Goal: Information Seeking & Learning: Learn about a topic

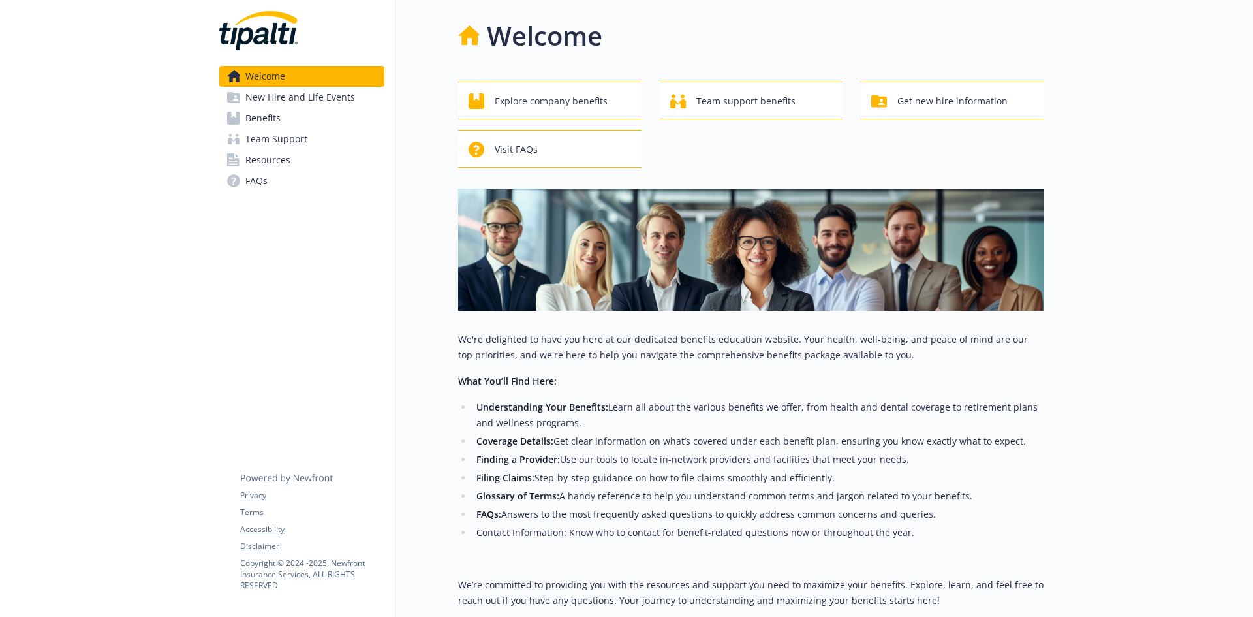
click at [287, 113] on link "Benefits" at bounding box center [301, 118] width 165 height 21
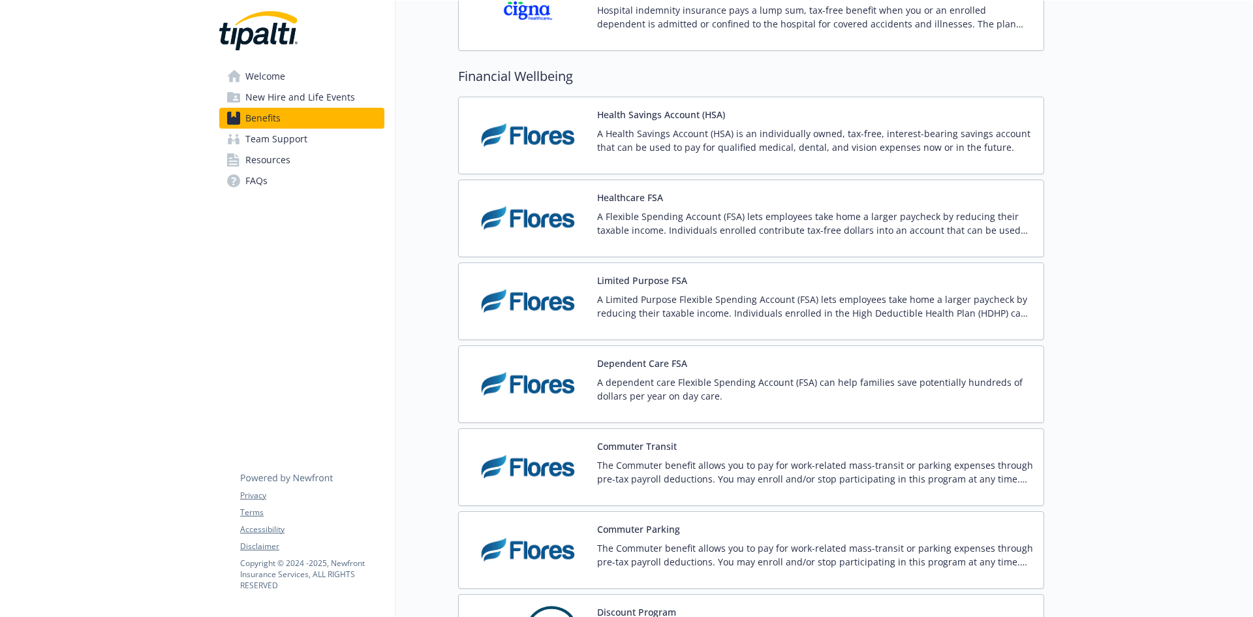
scroll to position [1697, 0]
click at [640, 138] on p "A Health Savings Account (HSA) is an individually owned, tax-free, interest-bea…" at bounding box center [815, 141] width 436 height 27
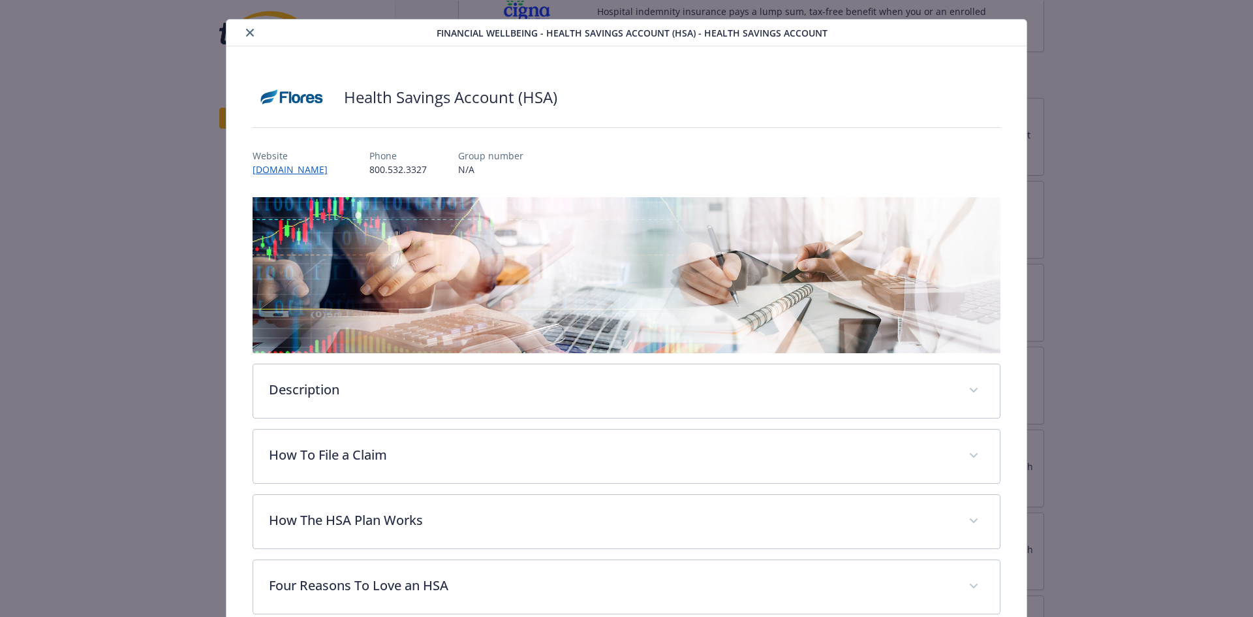
scroll to position [88, 0]
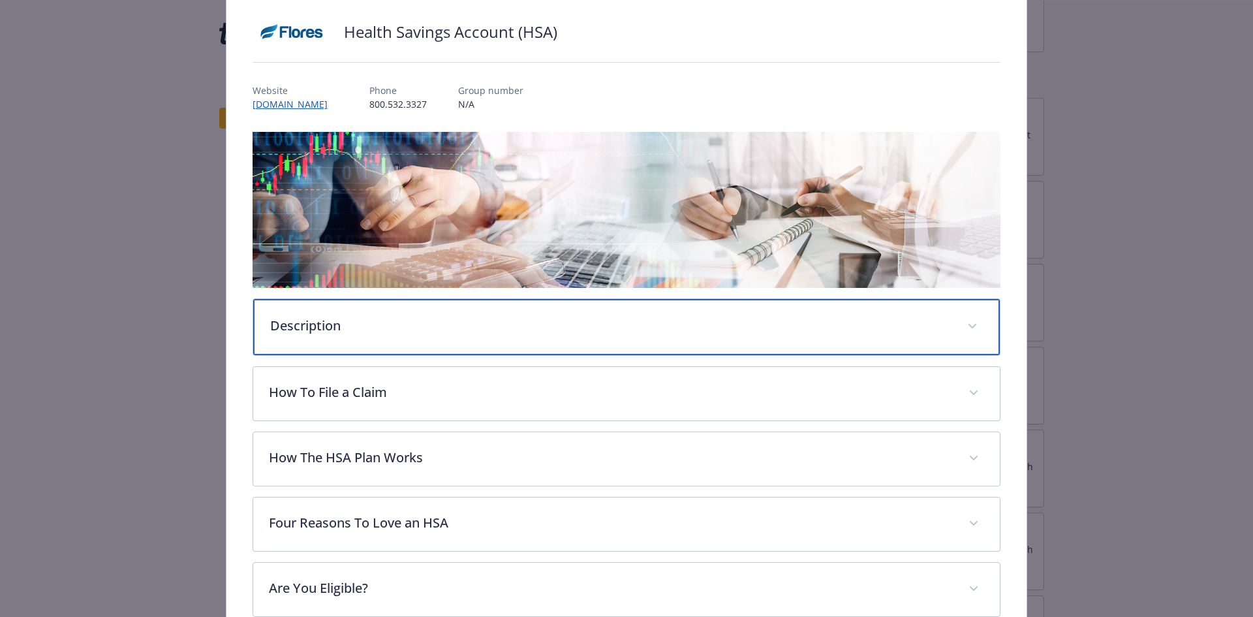
click at [335, 332] on p "Description" at bounding box center [611, 326] width 682 height 20
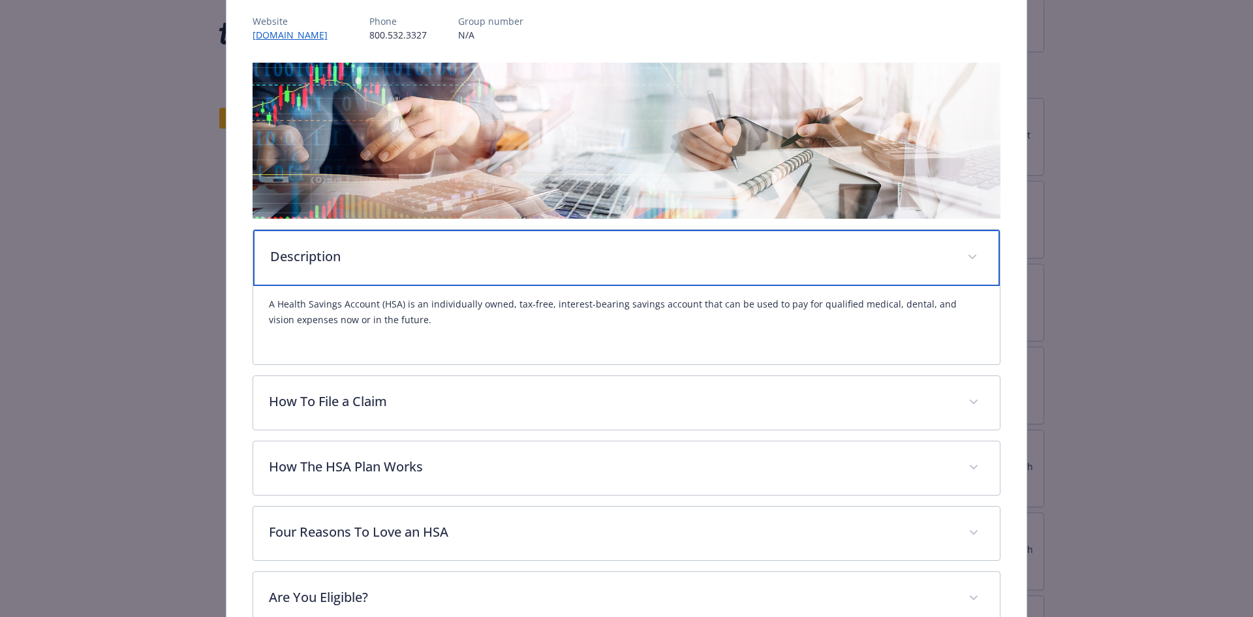
scroll to position [219, 0]
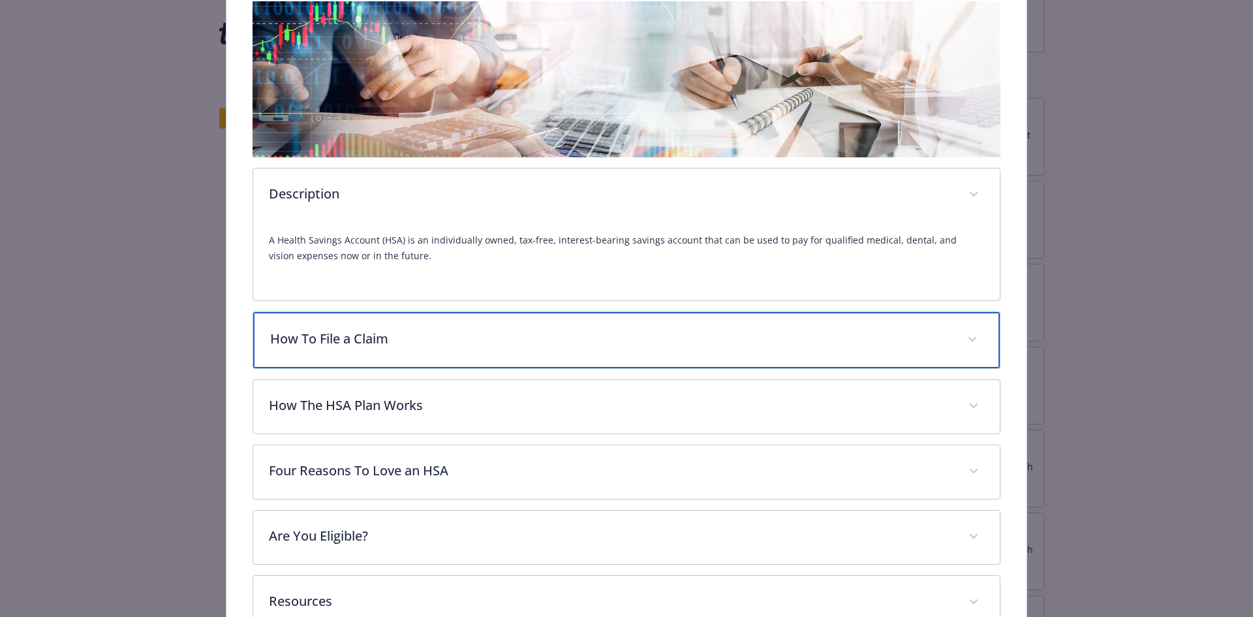
click at [512, 351] on div "How To File a Claim" at bounding box center [626, 340] width 747 height 56
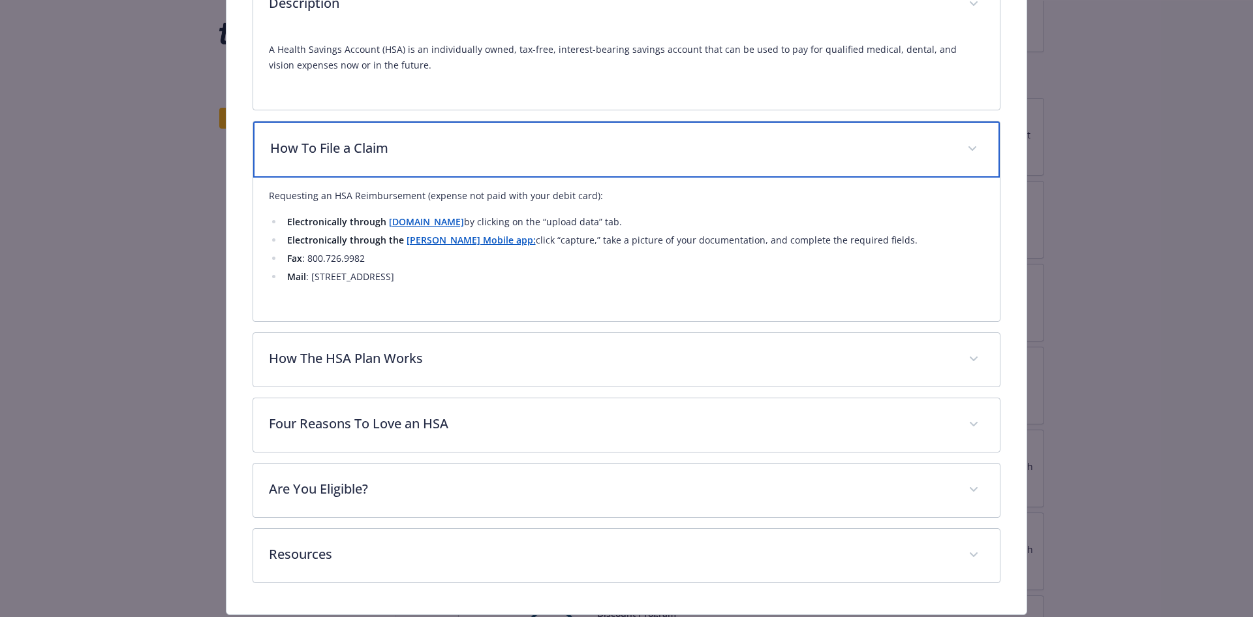
scroll to position [414, 0]
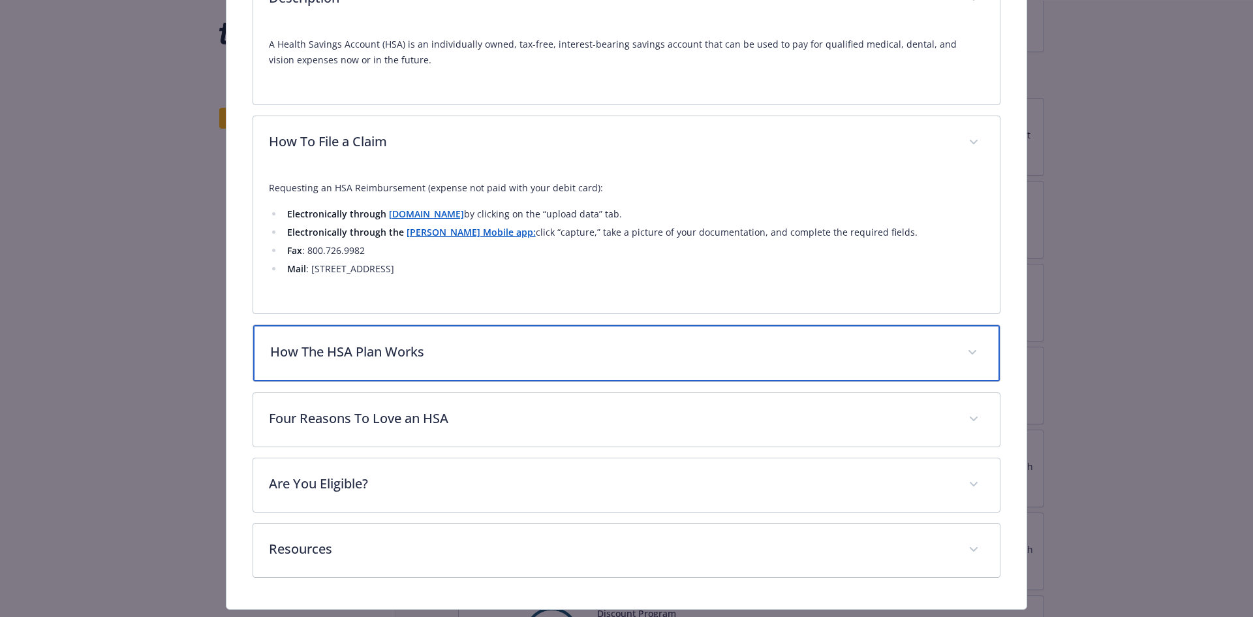
click at [416, 361] on div "How The HSA Plan Works" at bounding box center [626, 353] width 747 height 56
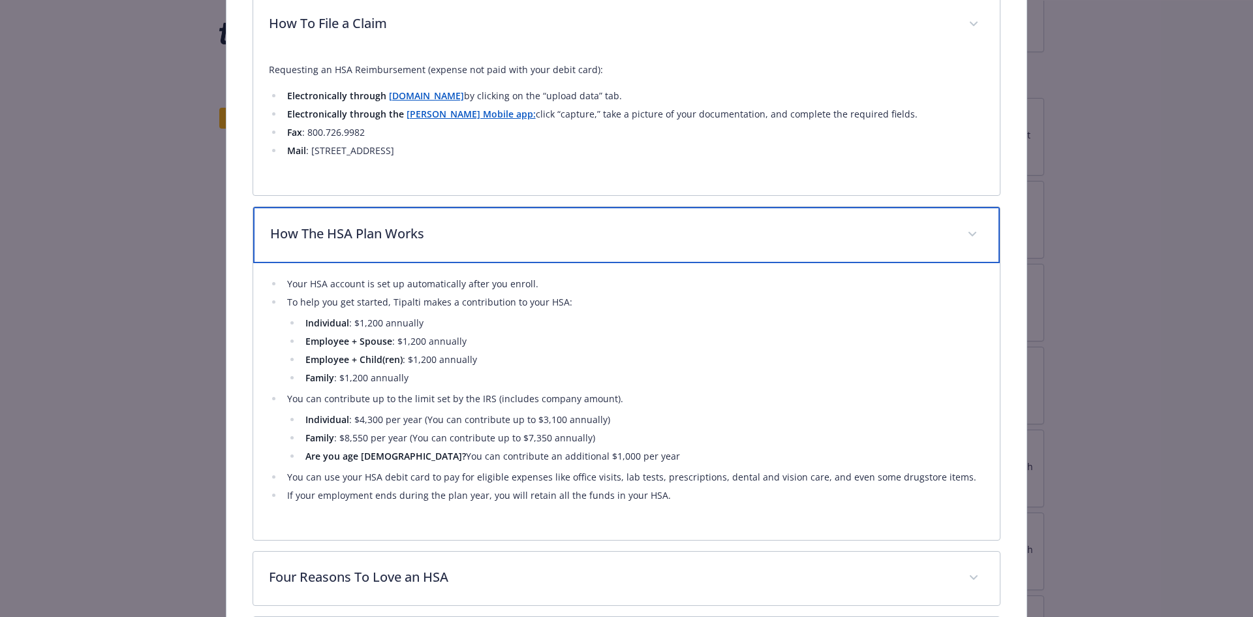
scroll to position [545, 0]
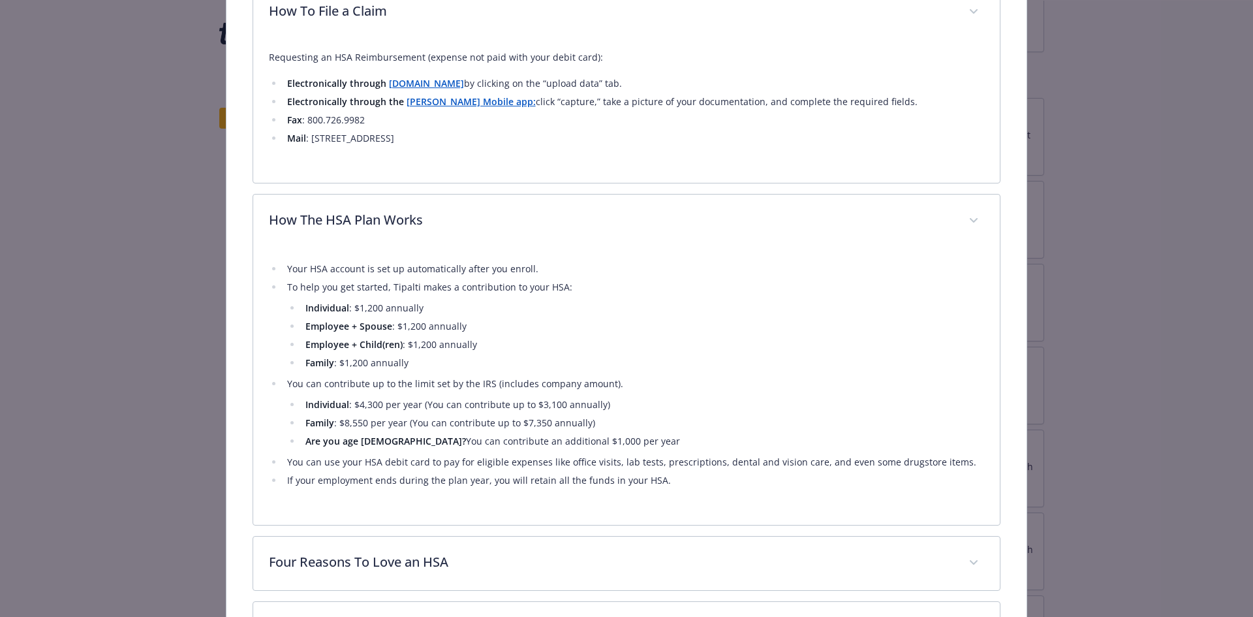
click at [441, 298] on li "To help you get started, Tipalti makes a contribution to your HSA: Individual :…" at bounding box center [634, 324] width 702 height 91
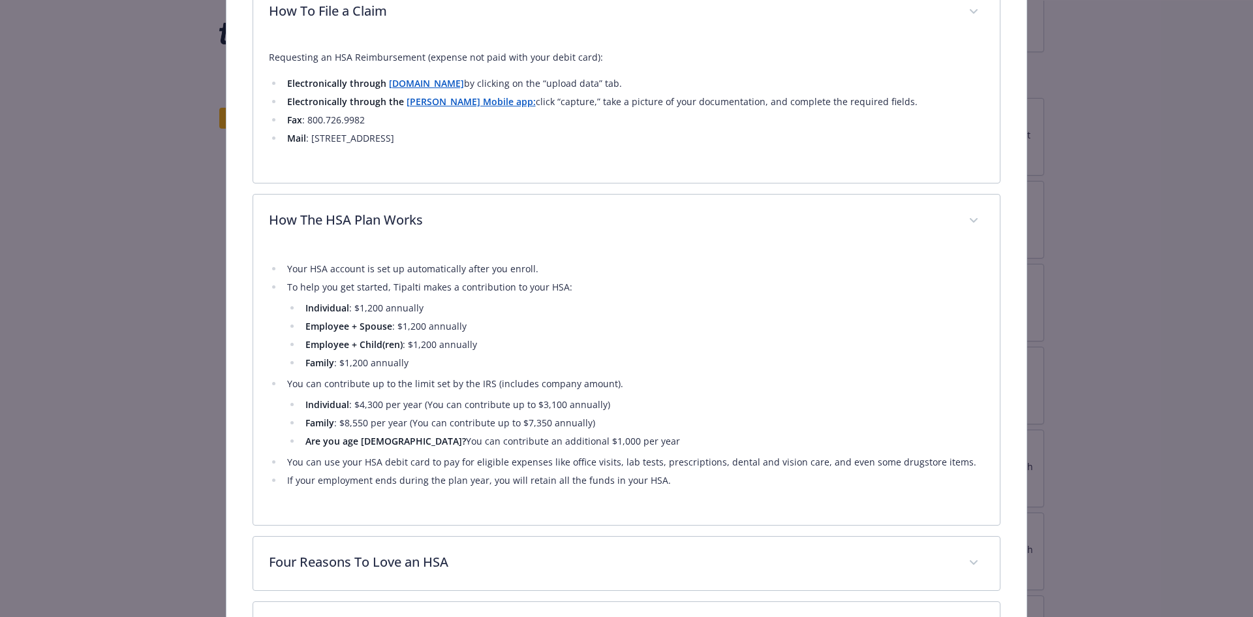
click at [441, 298] on li "To help you get started, Tipalti makes a contribution to your HSA: Individual :…" at bounding box center [634, 324] width 702 height 91
click at [440, 298] on li "To help you get started, Tipalti makes a contribution to your HSA: Individual :…" at bounding box center [634, 324] width 702 height 91
click at [459, 261] on li "Your HSA account is set up automatically after you enroll." at bounding box center [634, 269] width 702 height 16
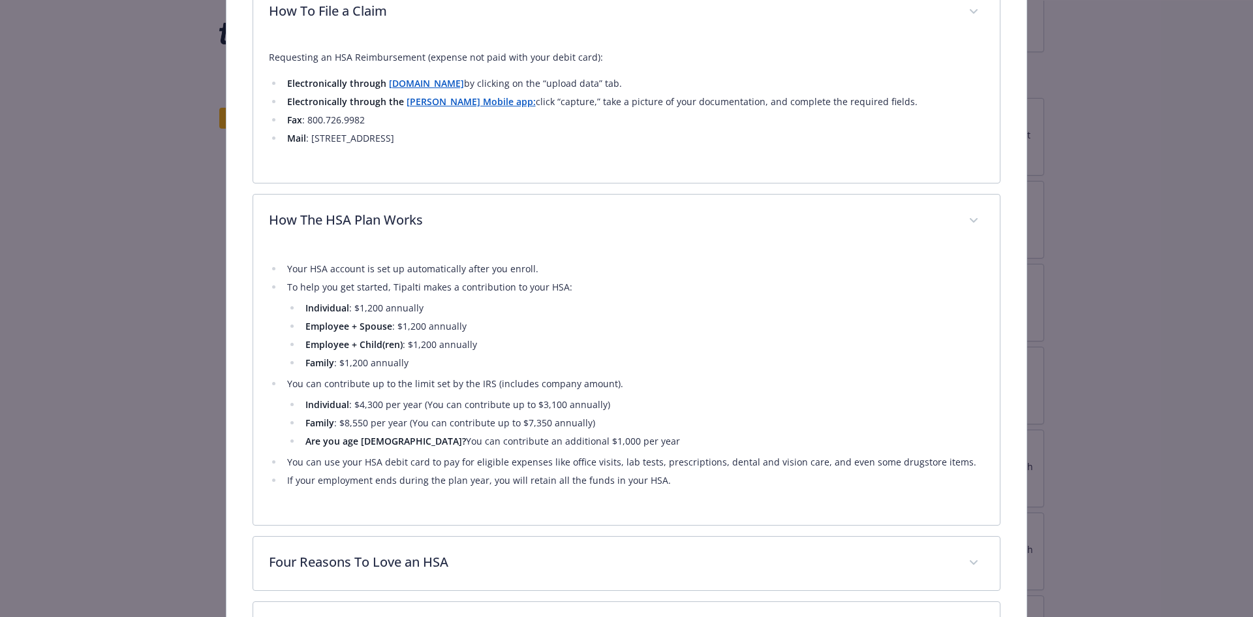
scroll to position [88, 0]
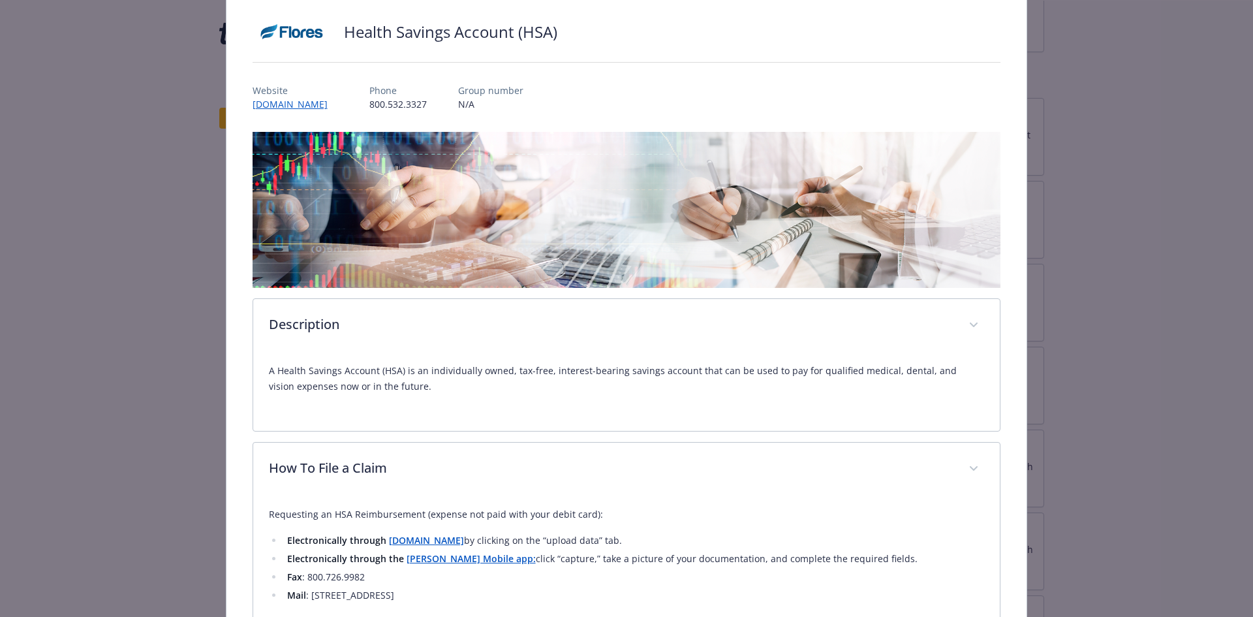
click at [399, 388] on p "A Health Savings Account (HSA) is an individually owned, tax-free, interest-bea…" at bounding box center [627, 378] width 716 height 31
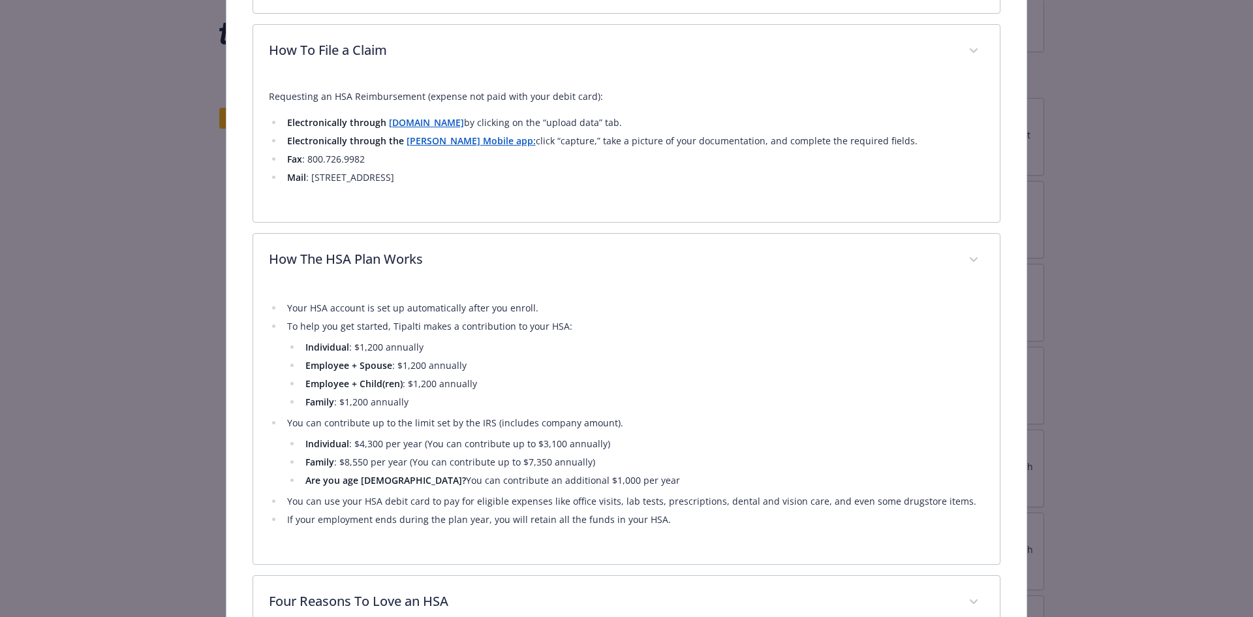
scroll to position [526, 0]
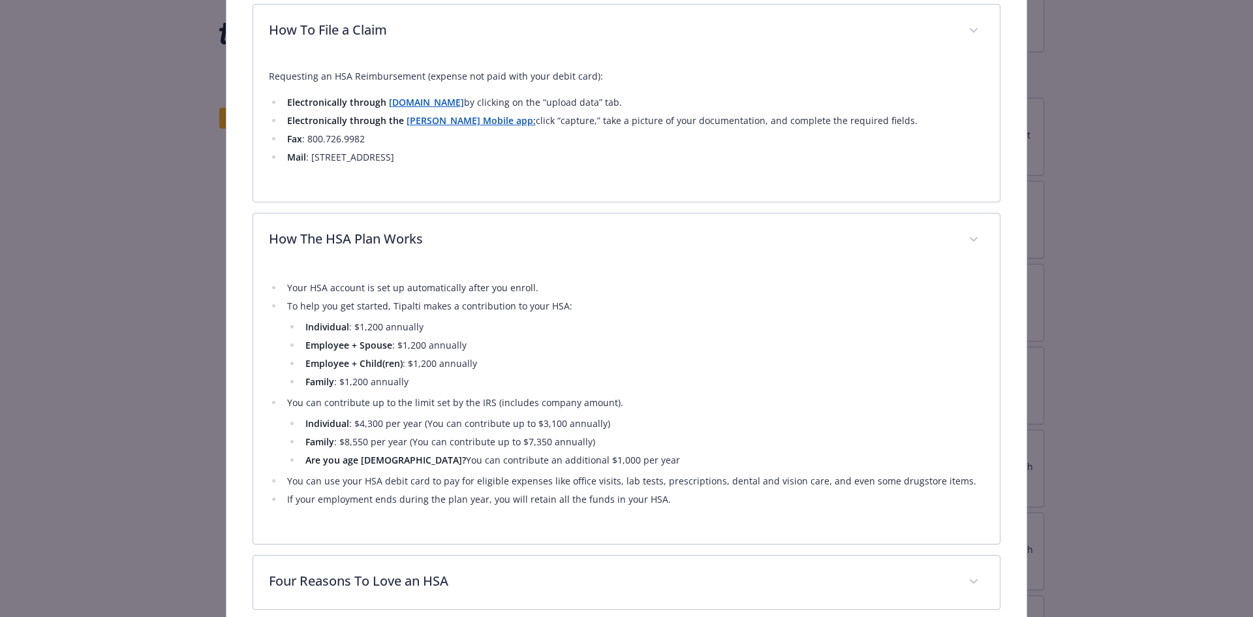
click at [535, 482] on li "You can use your HSA debit card to pay for eligible expenses like office visits…" at bounding box center [634, 481] width 702 height 16
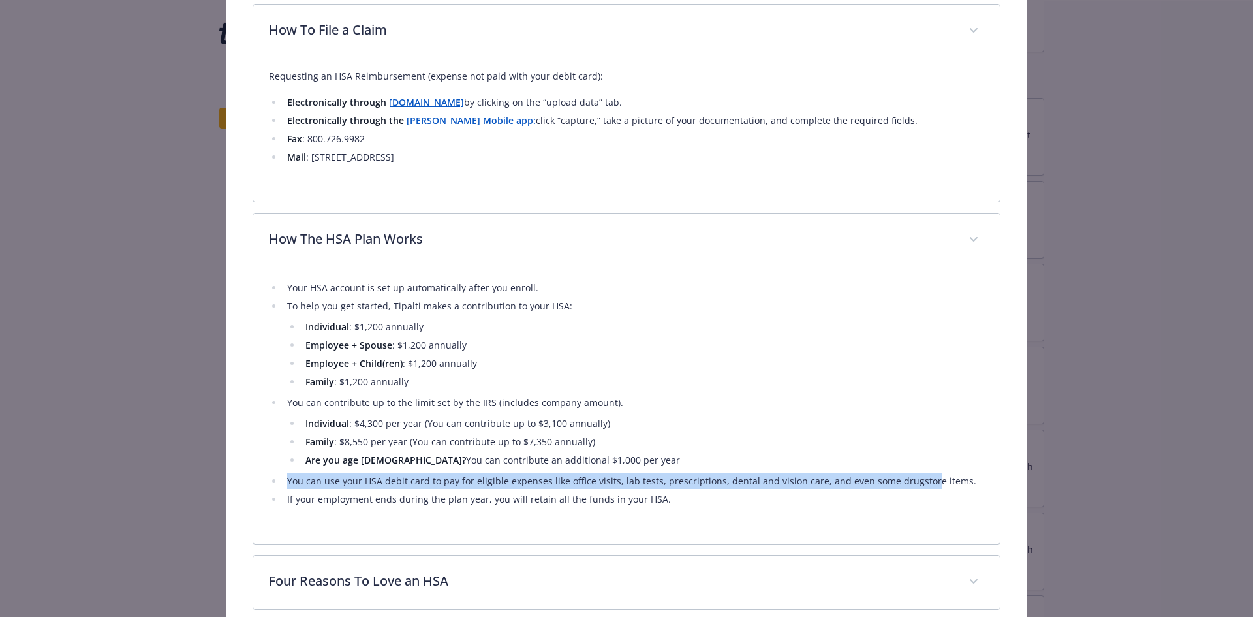
drag, startPoint x: 271, startPoint y: 480, endPoint x: 918, endPoint y: 473, distance: 646.9
click at [918, 473] on li "You can use your HSA debit card to pay for eligible expenses like office visits…" at bounding box center [634, 481] width 702 height 16
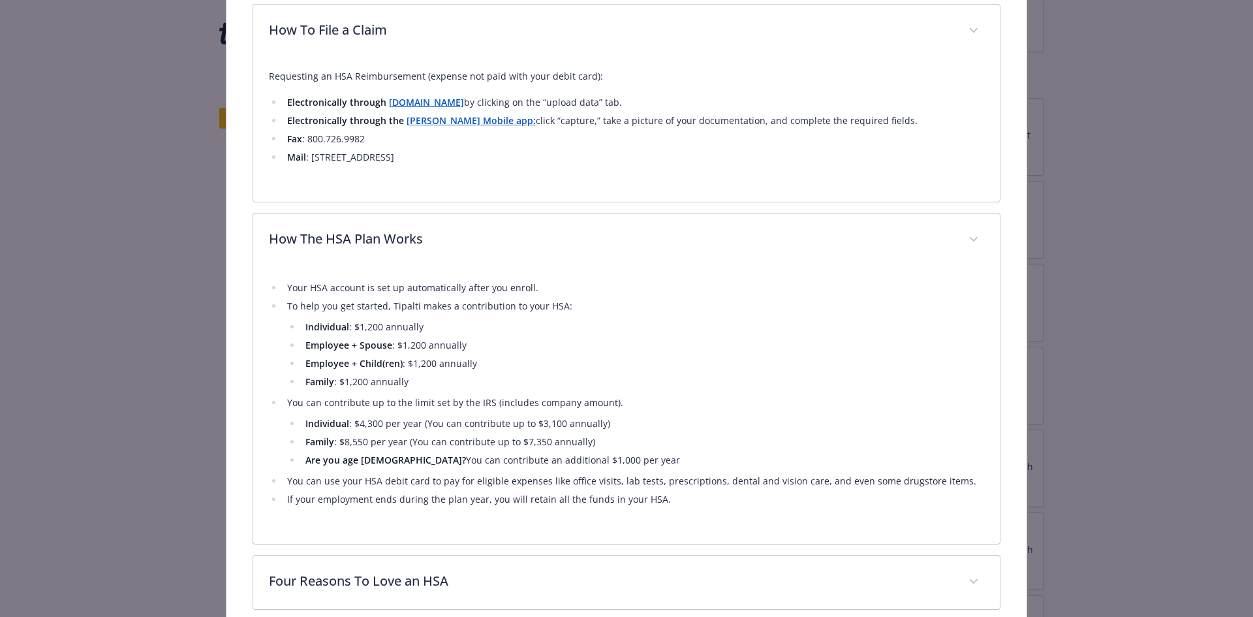
click at [571, 461] on li "Are you age [DEMOGRAPHIC_DATA]? You can contribute an additional $1,000 per year" at bounding box center [643, 460] width 683 height 16
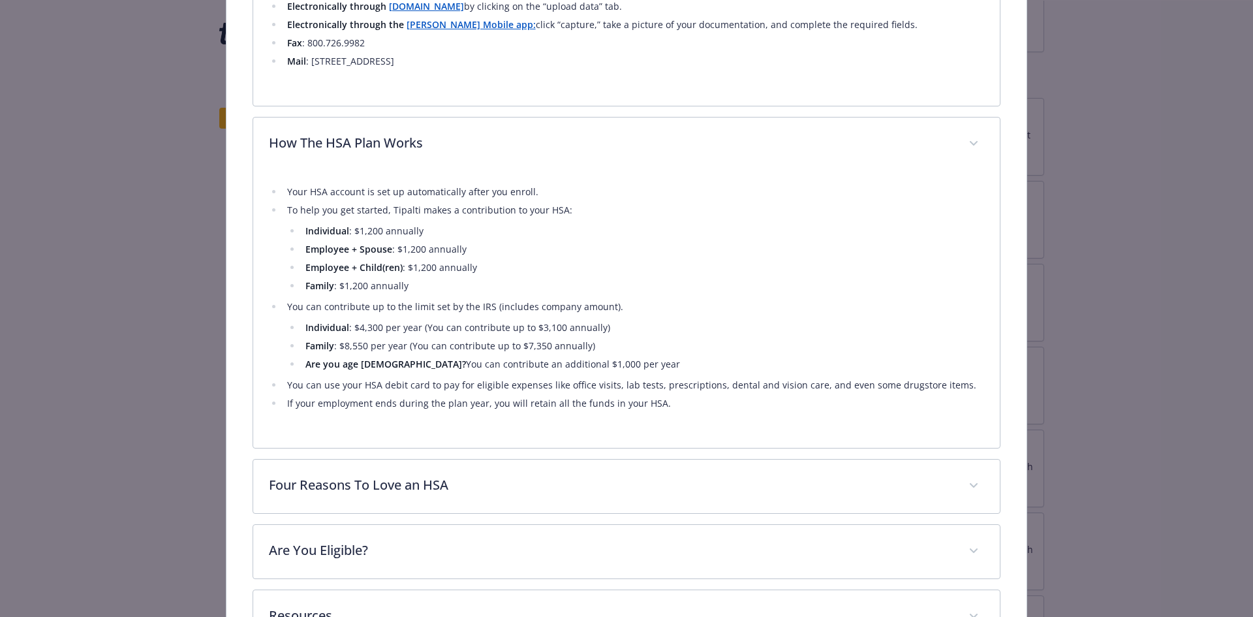
scroll to position [722, 0]
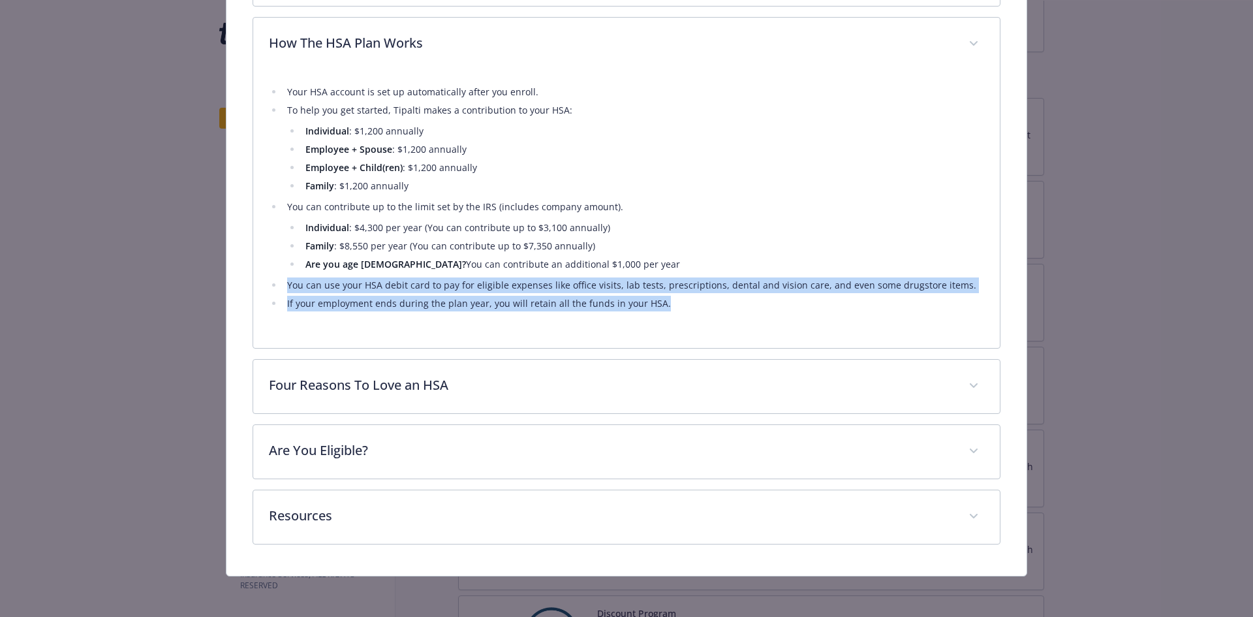
drag, startPoint x: 285, startPoint y: 286, endPoint x: 654, endPoint y: 295, distance: 368.9
click at [654, 295] on ul "Your HSA account is set up automatically after you enroll. To help you get star…" at bounding box center [627, 197] width 716 height 227
click at [654, 296] on li "If your employment ends during the plan year, you will retain all the funds in …" at bounding box center [634, 304] width 702 height 16
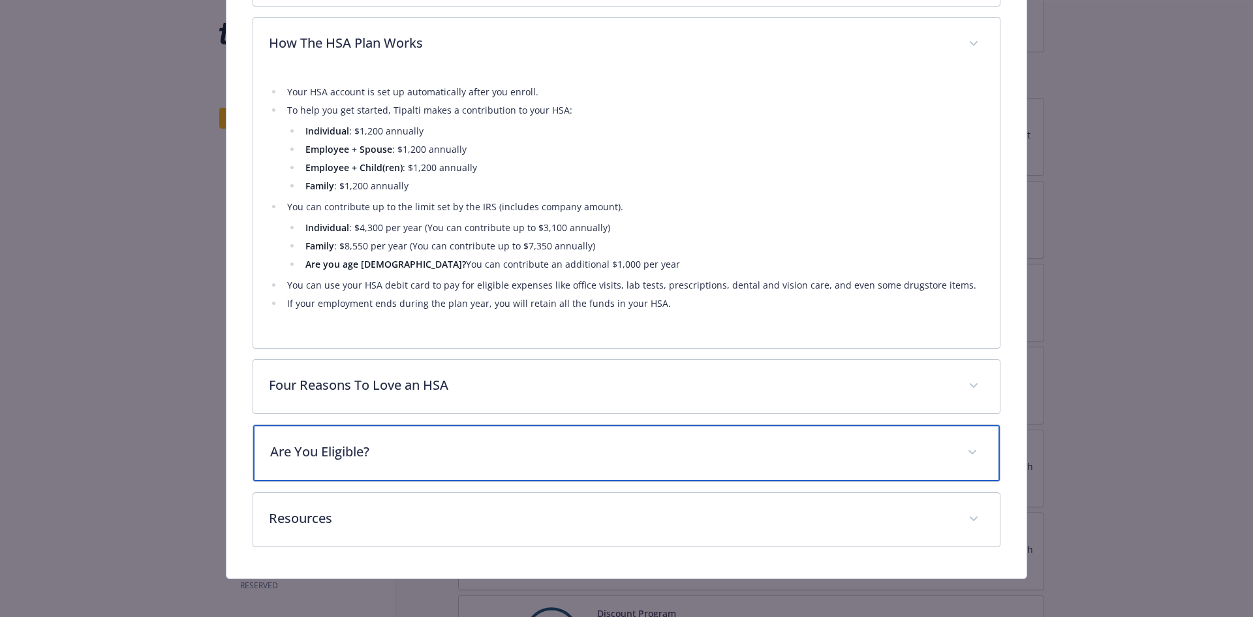
click at [363, 448] on p "Are You Eligible?" at bounding box center [611, 452] width 682 height 20
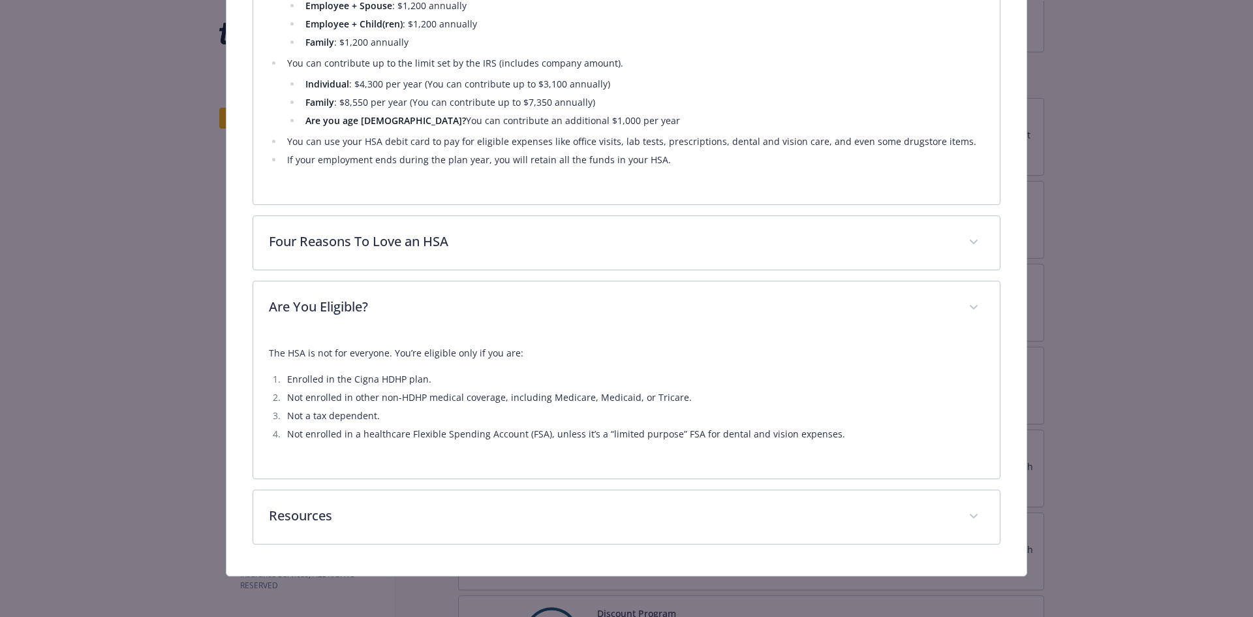
click at [396, 375] on li "Enrolled in the Cigna HDHP plan." at bounding box center [634, 379] width 702 height 16
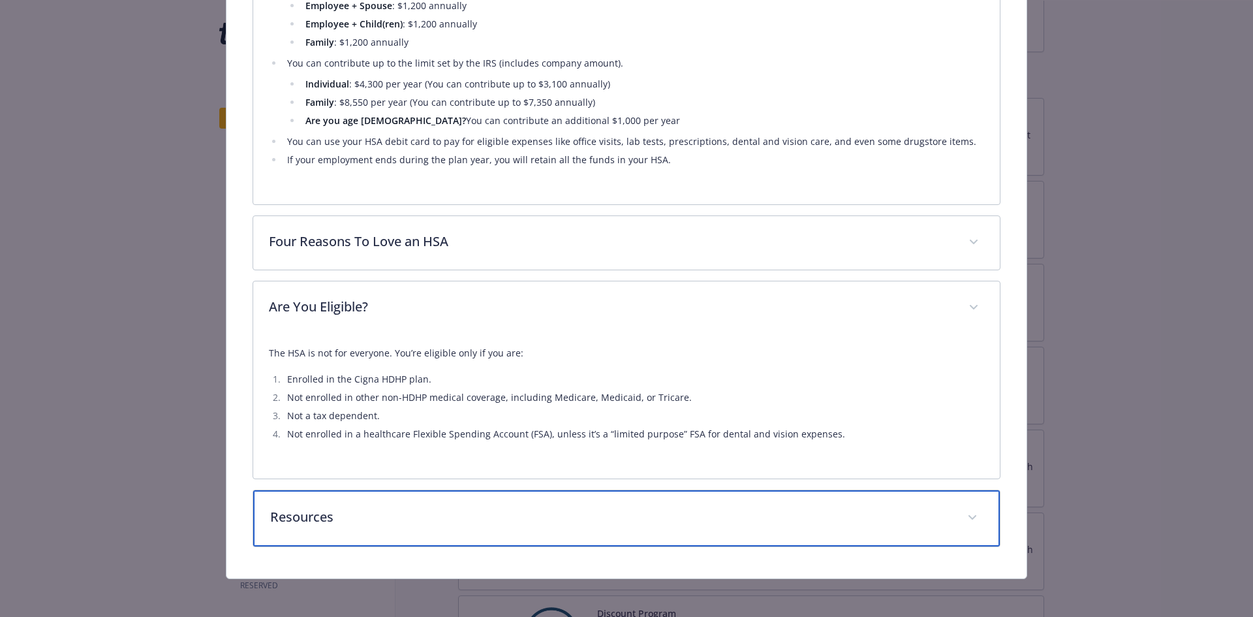
click at [358, 510] on p "Resources" at bounding box center [611, 517] width 682 height 20
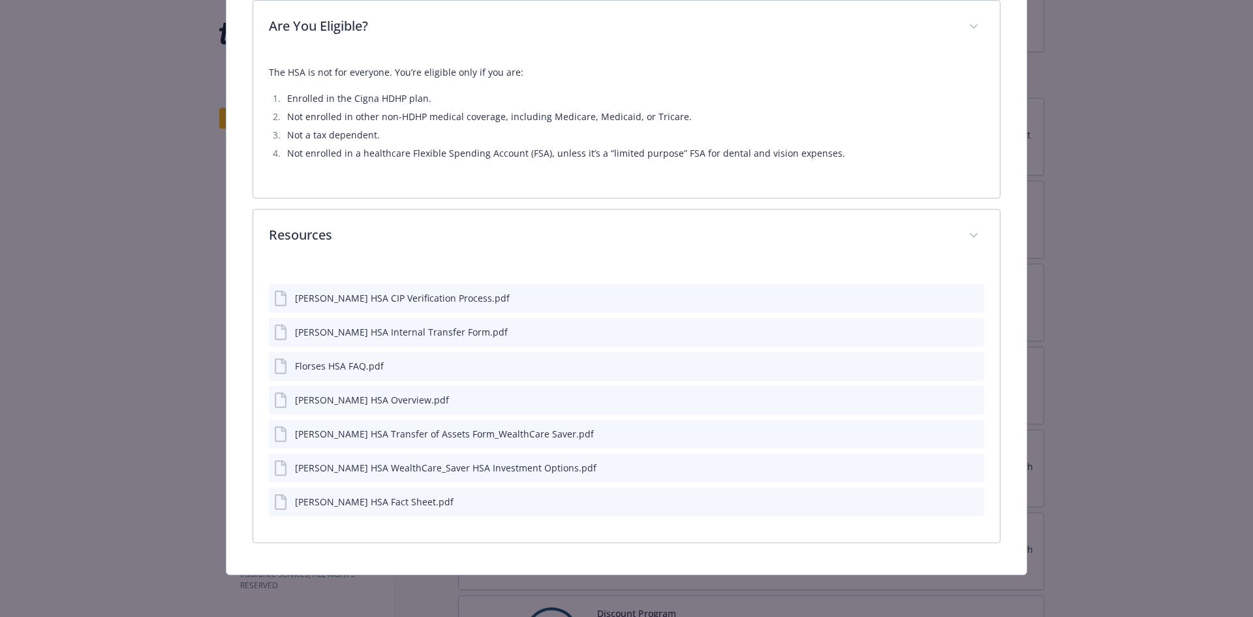
scroll to position [1145, 0]
click at [966, 296] on icon "preview file" at bounding box center [972, 298] width 12 height 9
click at [968, 367] on icon "preview file" at bounding box center [972, 366] width 12 height 9
click at [966, 396] on icon "preview file" at bounding box center [972, 400] width 12 height 9
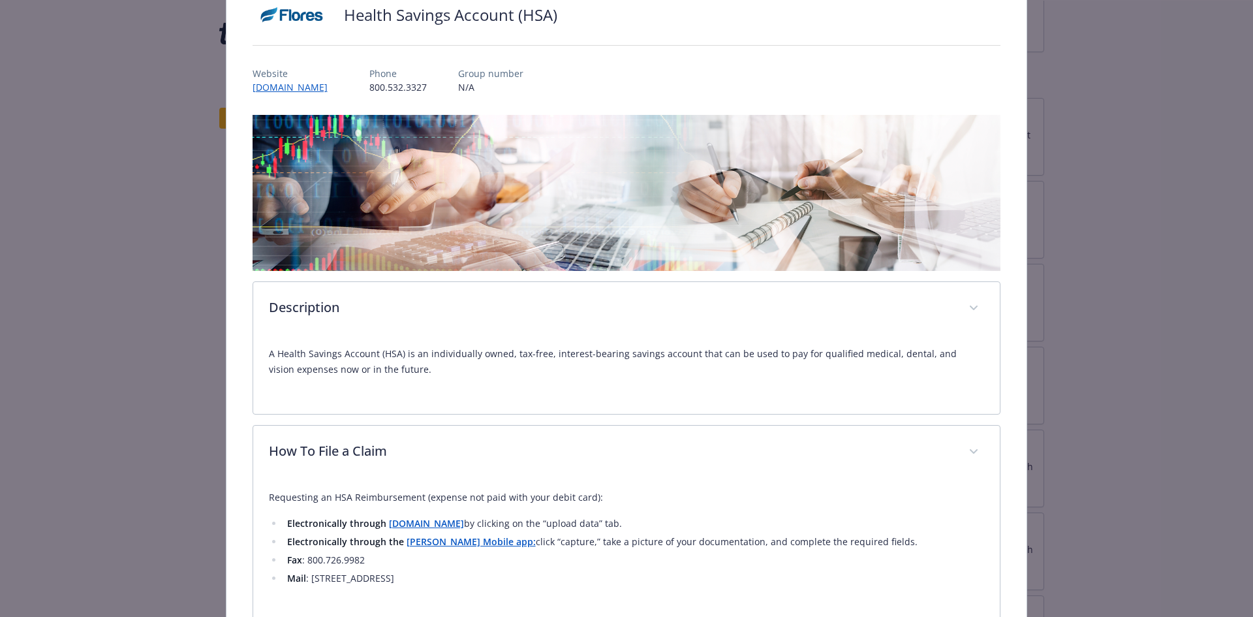
scroll to position [101, 0]
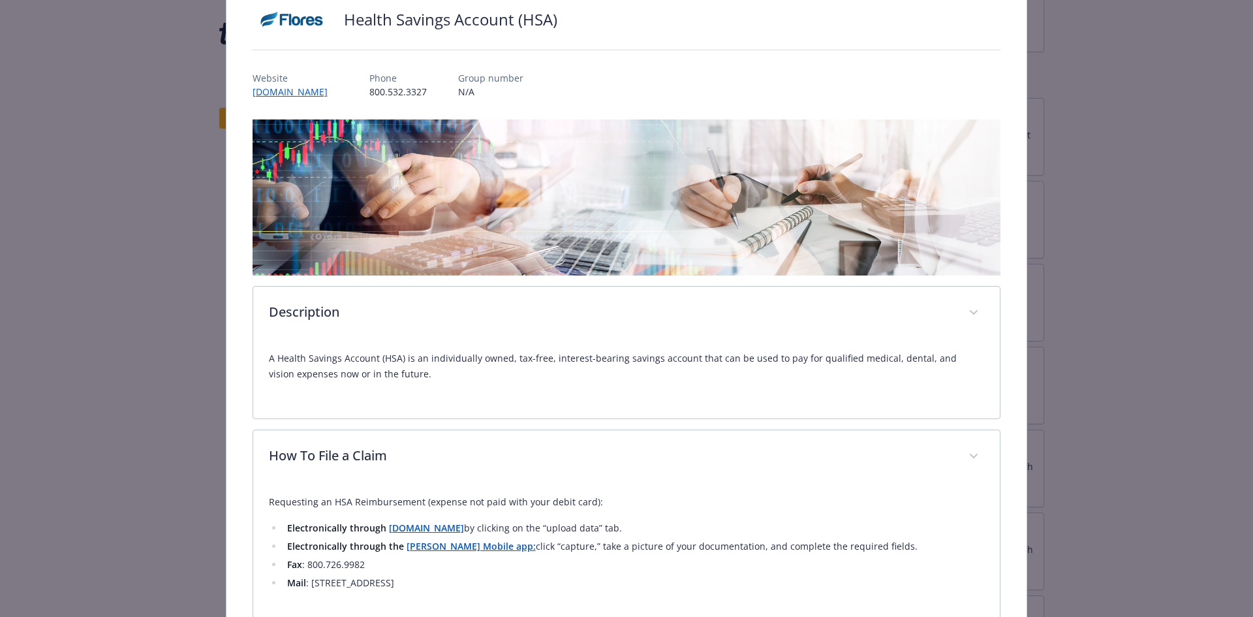
click at [431, 525] on strong "[DOMAIN_NAME]" at bounding box center [426, 528] width 75 height 12
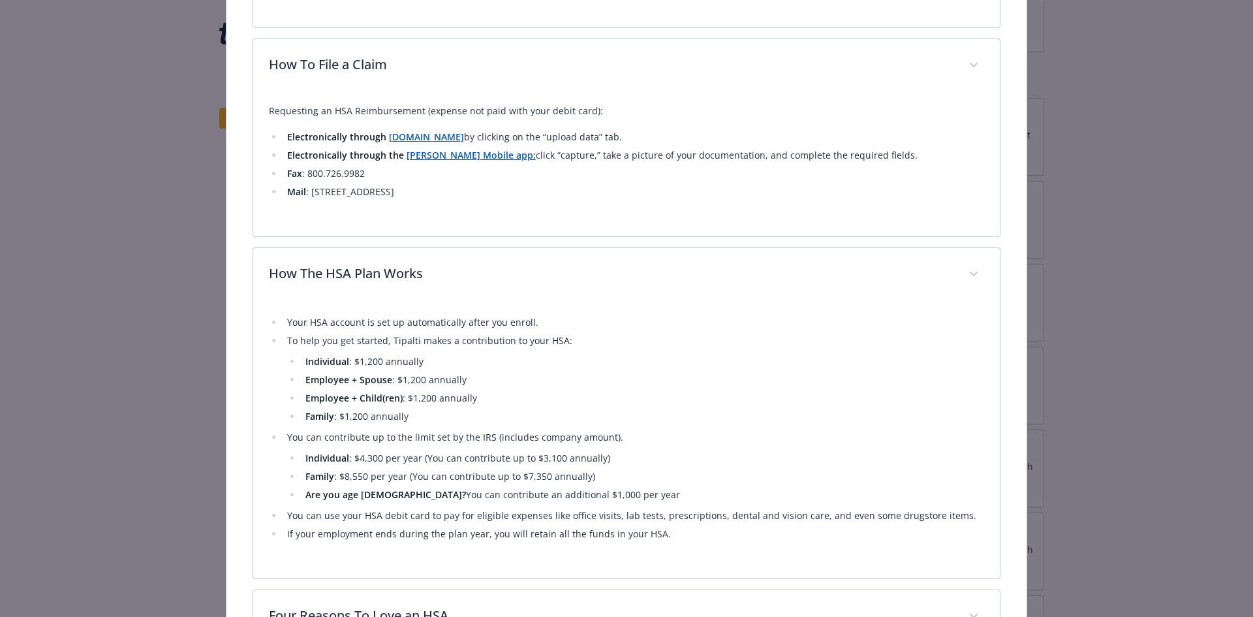
scroll to position [231, 0]
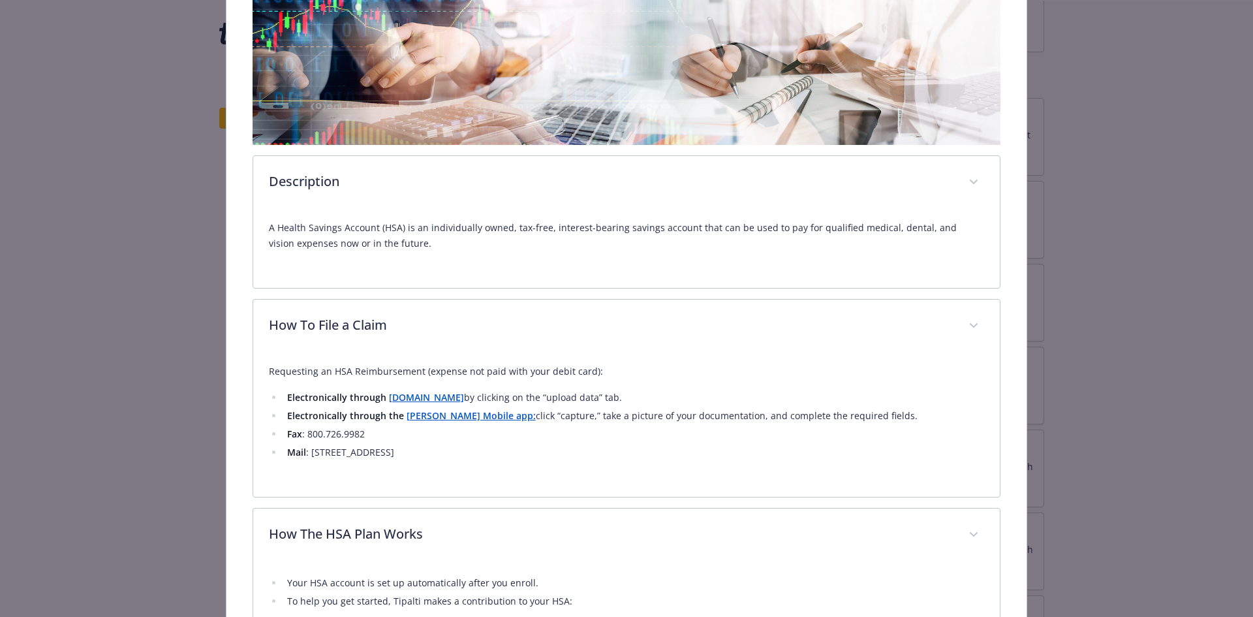
click at [576, 376] on p "Requesting an HSA Reimbursement (expense not paid with your debit card):" at bounding box center [627, 372] width 716 height 16
click at [603, 394] on li "Electronically through [DOMAIN_NAME] by clicking on the “upload data” tab." at bounding box center [634, 398] width 702 height 16
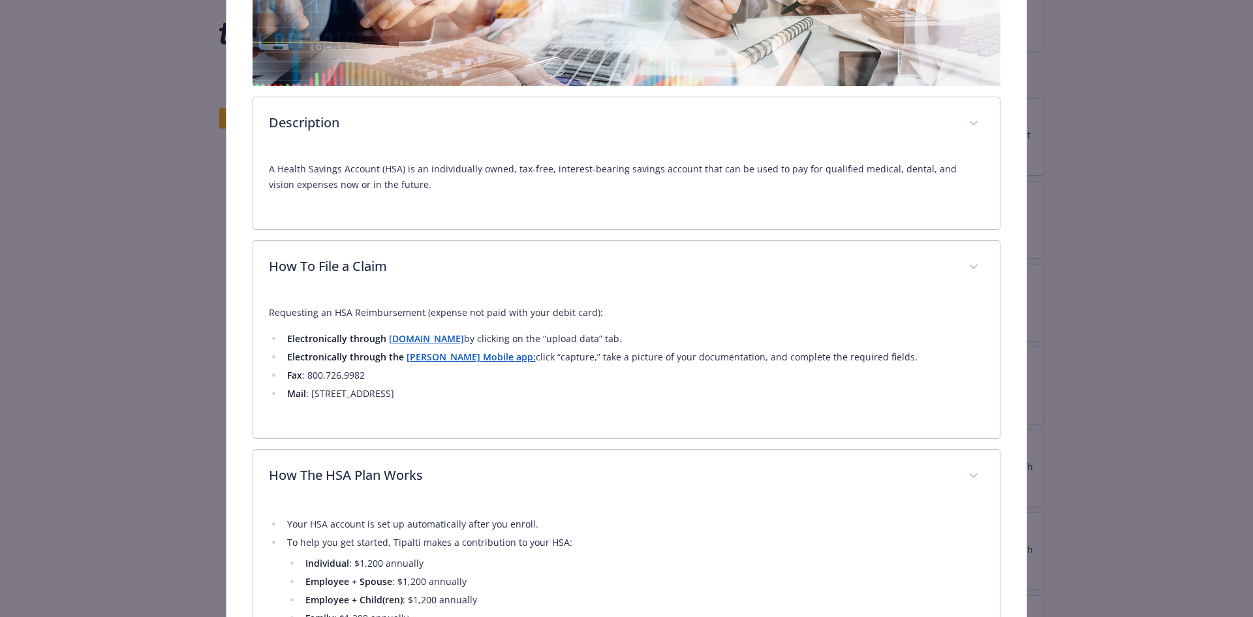
scroll to position [362, 0]
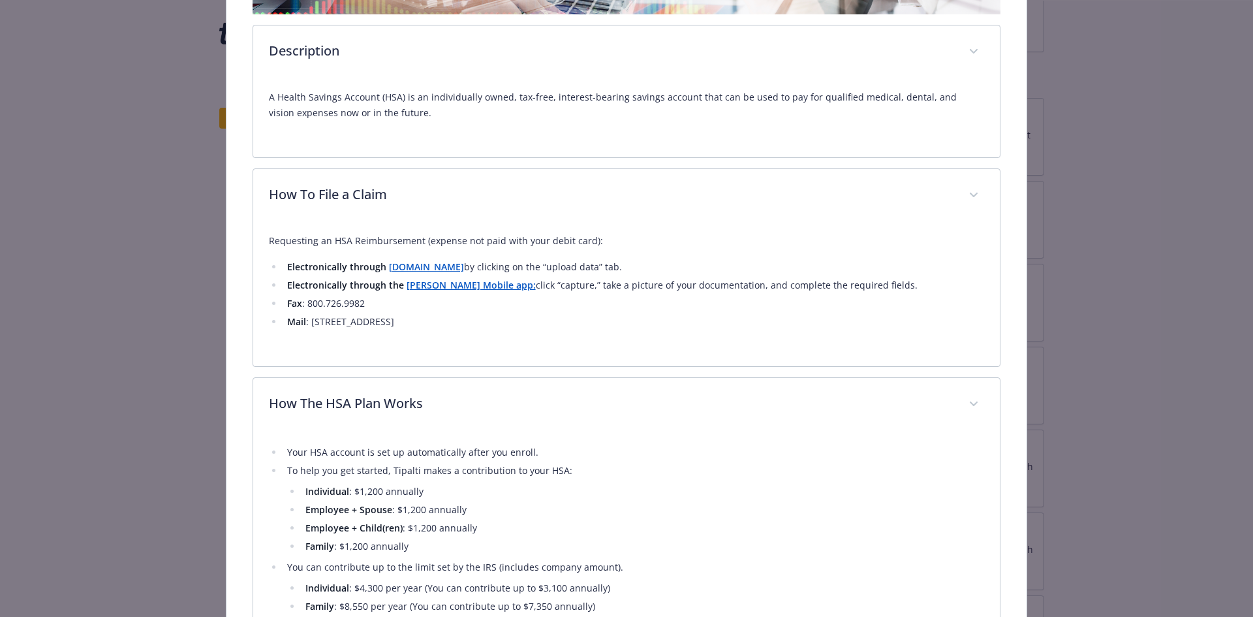
click at [497, 328] on div "Requesting an HSA Reimbursement (expense not paid with your debit card): Electr…" at bounding box center [627, 287] width 716 height 128
drag, startPoint x: 474, startPoint y: 331, endPoint x: 245, endPoint y: 270, distance: 236.6
click at [245, 270] on div "Health Savings Account (HSA) Website [DOMAIN_NAME] Phone [PHONE_NUMBER] Group n…" at bounding box center [627, 533] width 801 height 1651
click at [279, 272] on ul "Electronically through [DOMAIN_NAME] by clicking on the “upload data” tab. Elec…" at bounding box center [627, 294] width 716 height 70
click at [278, 271] on ul "Electronically through [DOMAIN_NAME] by clicking on the “upload data” tab. Elec…" at bounding box center [627, 294] width 716 height 70
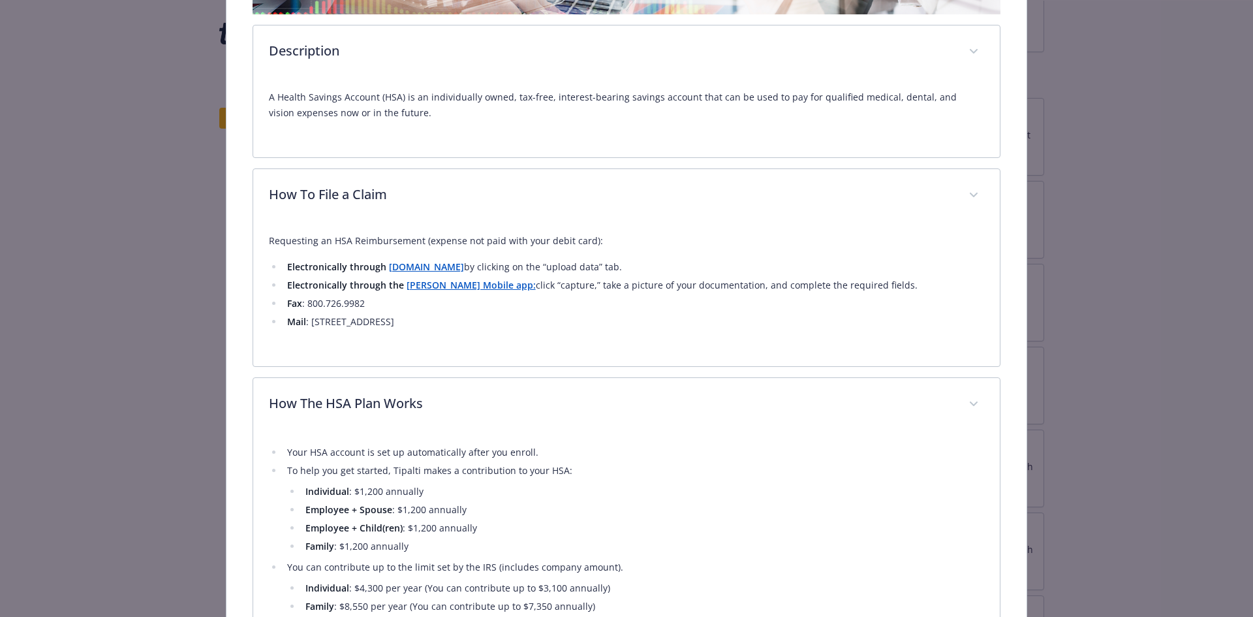
drag, startPoint x: 269, startPoint y: 259, endPoint x: 466, endPoint y: 310, distance: 203.6
click at [466, 310] on ul "Electronically through [DOMAIN_NAME] by clicking on the “upload data” tab. Elec…" at bounding box center [627, 294] width 716 height 70
drag, startPoint x: 467, startPoint y: 315, endPoint x: 258, endPoint y: 239, distance: 221.8
click at [258, 239] on div "Requesting an HSA Reimbursement (expense not paid with your debit card): Electr…" at bounding box center [626, 295] width 747 height 144
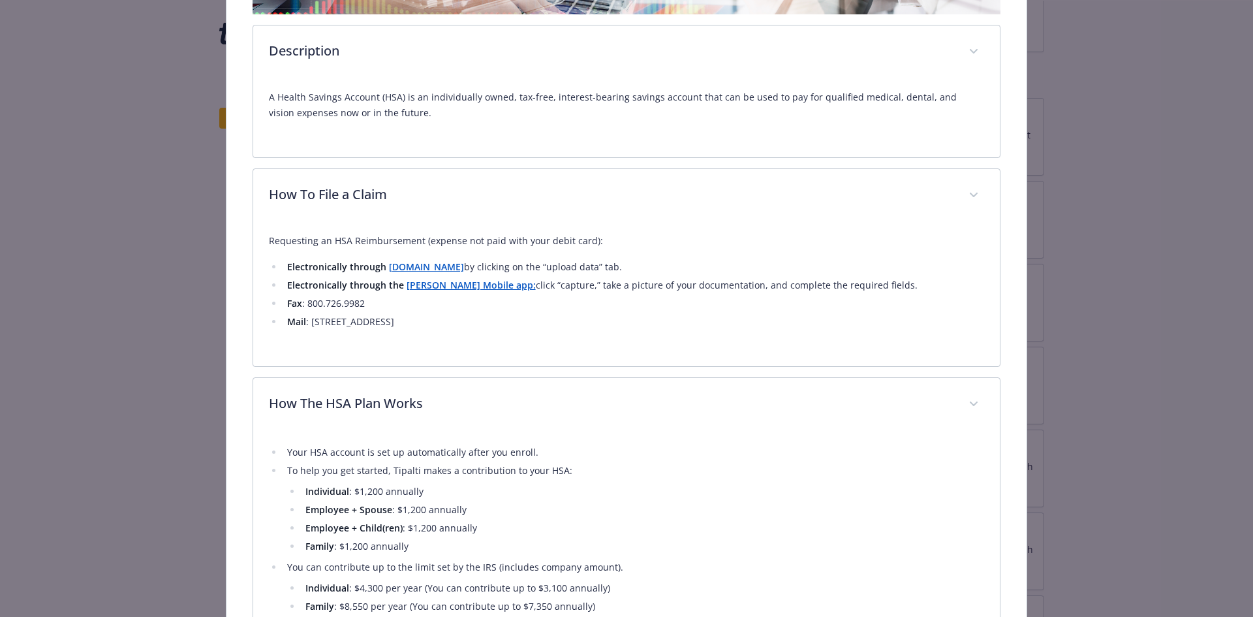
click at [258, 239] on div "Requesting an HSA Reimbursement (expense not paid with your debit card): Electr…" at bounding box center [626, 295] width 747 height 144
click at [259, 239] on div "Requesting an HSA Reimbursement (expense not paid with your debit card): Electr…" at bounding box center [626, 295] width 747 height 144
click at [269, 239] on p "Requesting an HSA Reimbursement (expense not paid with your debit card):" at bounding box center [627, 241] width 716 height 16
drag, startPoint x: 268, startPoint y: 239, endPoint x: 554, endPoint y: 330, distance: 300.0
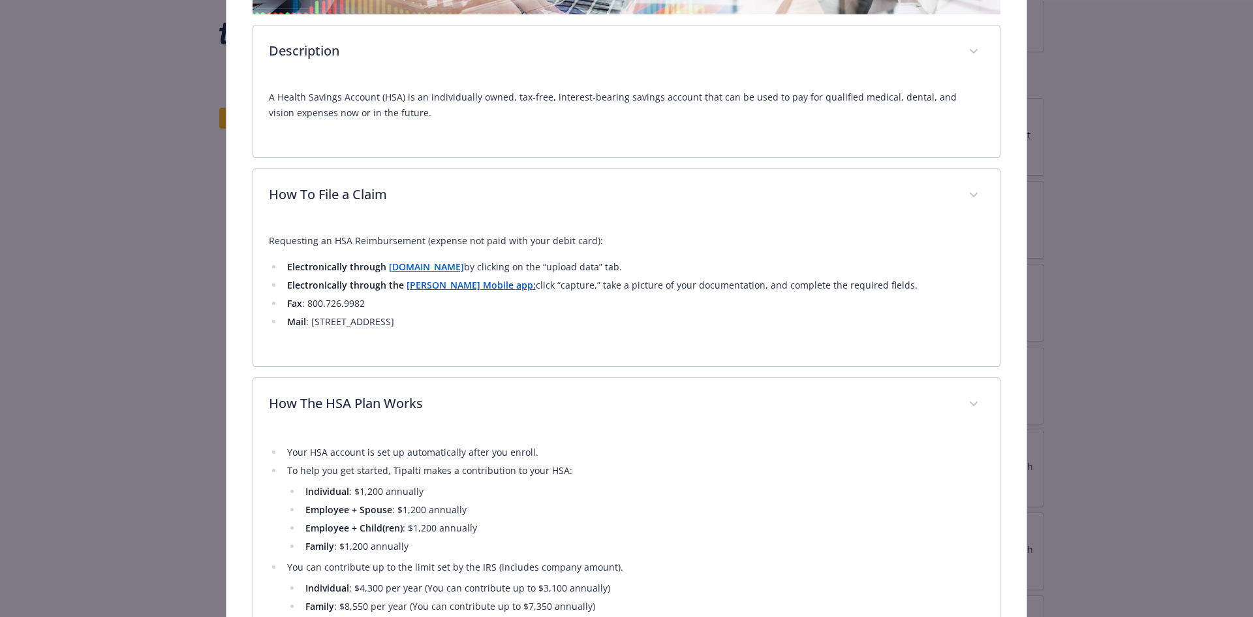
click at [554, 330] on div "Requesting an HSA Reimbursement (expense not paid with your debit card): Electr…" at bounding box center [627, 287] width 716 height 128
drag, startPoint x: 466, startPoint y: 329, endPoint x: 270, endPoint y: 243, distance: 214.5
click at [270, 243] on div "Requesting an HSA Reimbursement (expense not paid with your debit card): Electr…" at bounding box center [627, 287] width 716 height 128
click at [255, 284] on div "Requesting an HSA Reimbursement (expense not paid with your debit card): Electr…" at bounding box center [626, 295] width 747 height 144
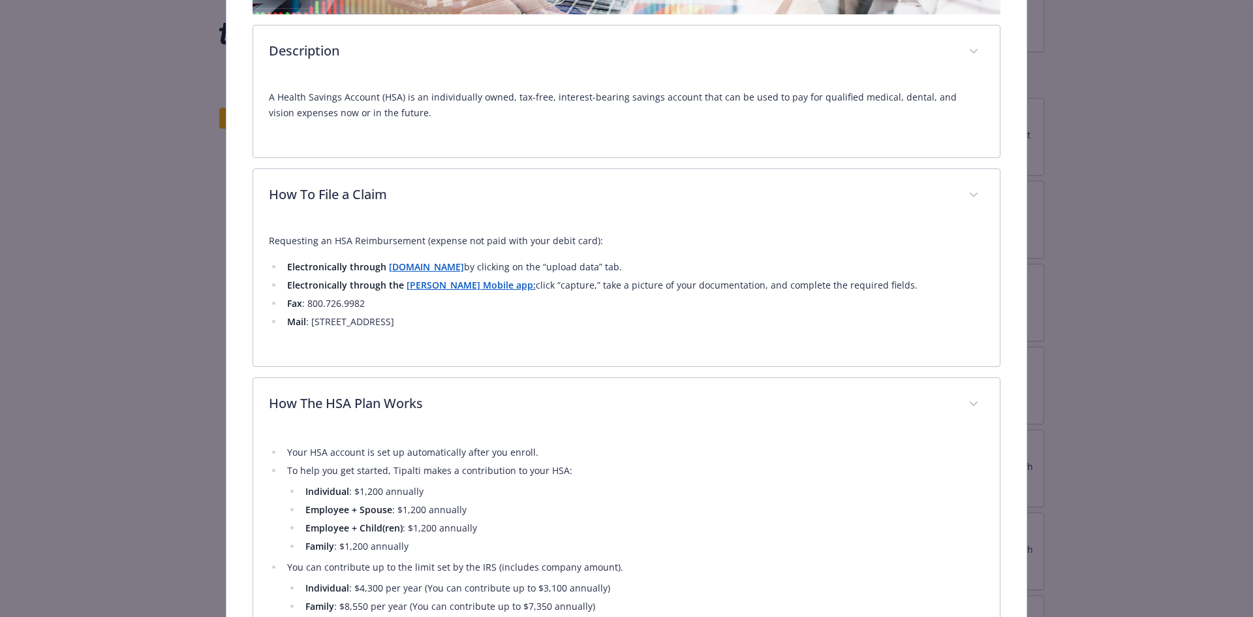
click at [456, 302] on li "Fax : [PHONE_NUMBER]" at bounding box center [634, 304] width 702 height 16
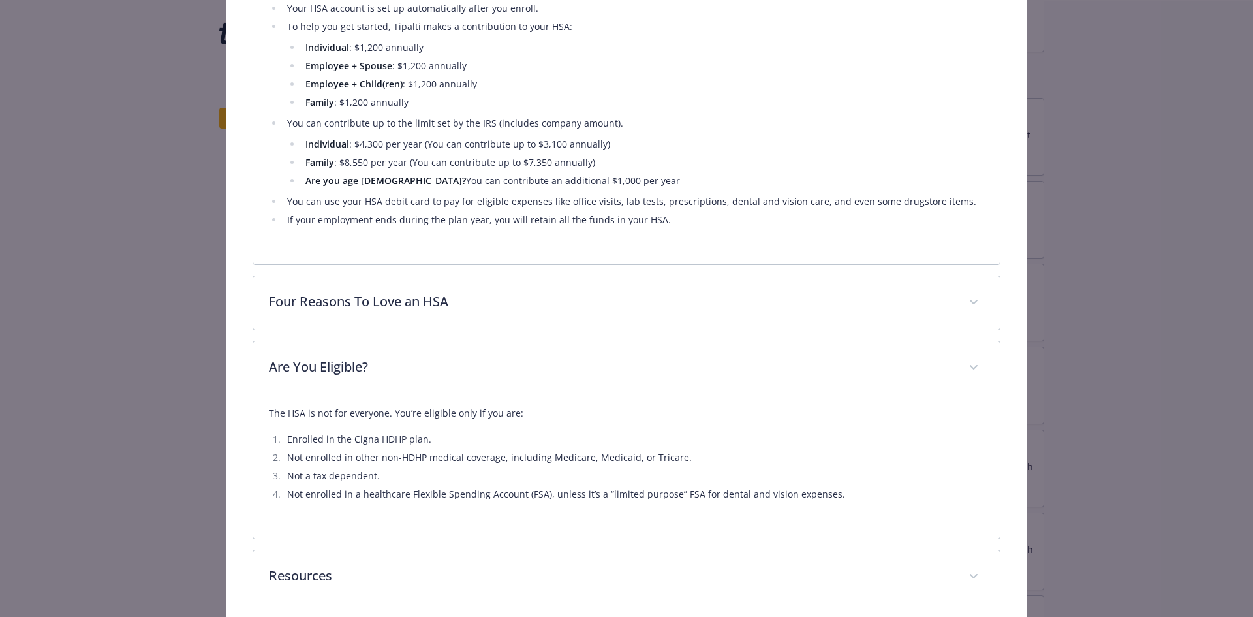
scroll to position [819, 0]
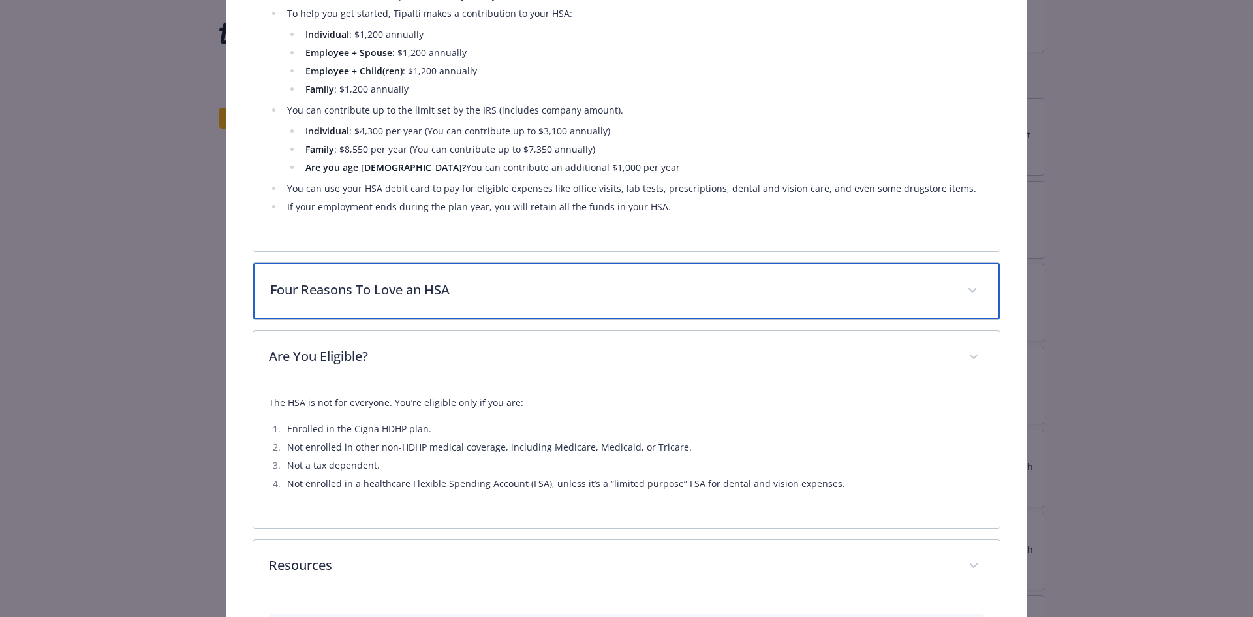
click at [422, 304] on div "Four Reasons To Love an HSA" at bounding box center [626, 291] width 747 height 56
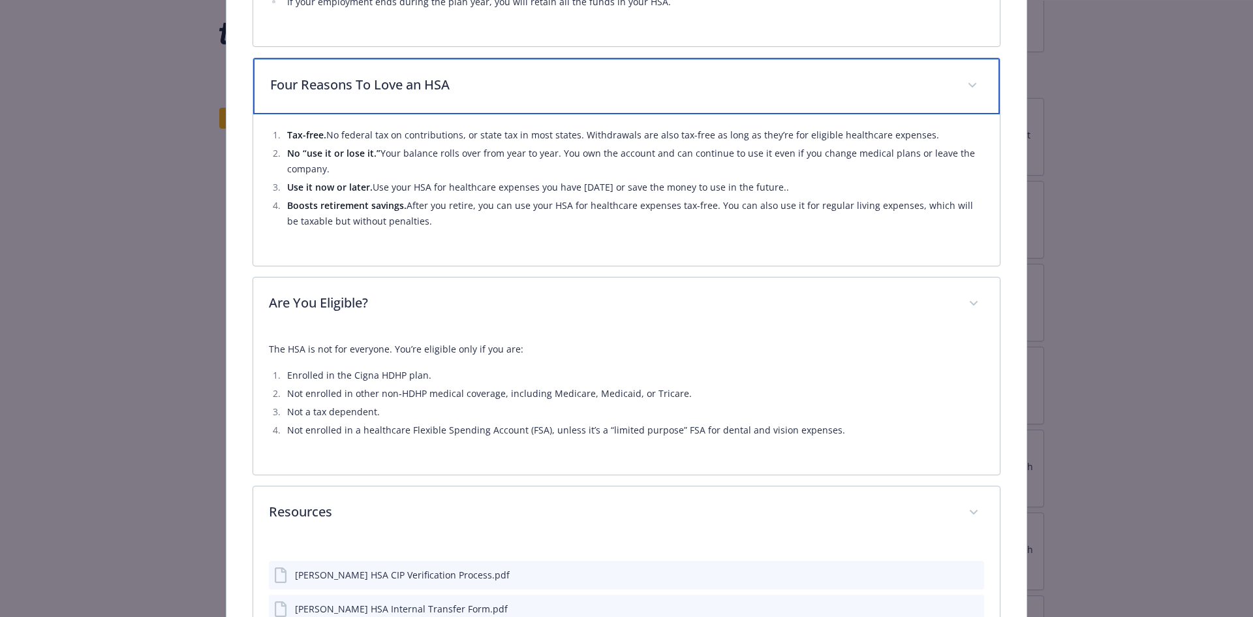
scroll to position [949, 0]
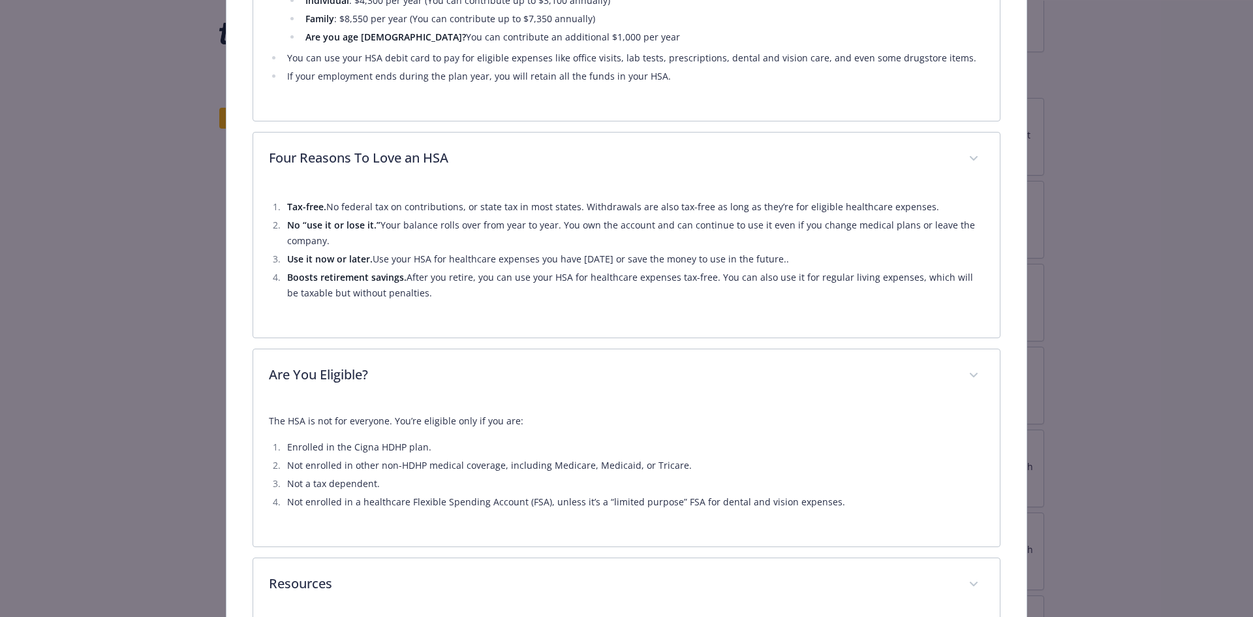
click at [376, 238] on li "No “use it or lose it.” Your balance rolls over from year to year. You own the …" at bounding box center [634, 232] width 702 height 31
click at [374, 239] on li "No “use it or lose it.” Your balance rolls over from year to year. You own the …" at bounding box center [634, 232] width 702 height 31
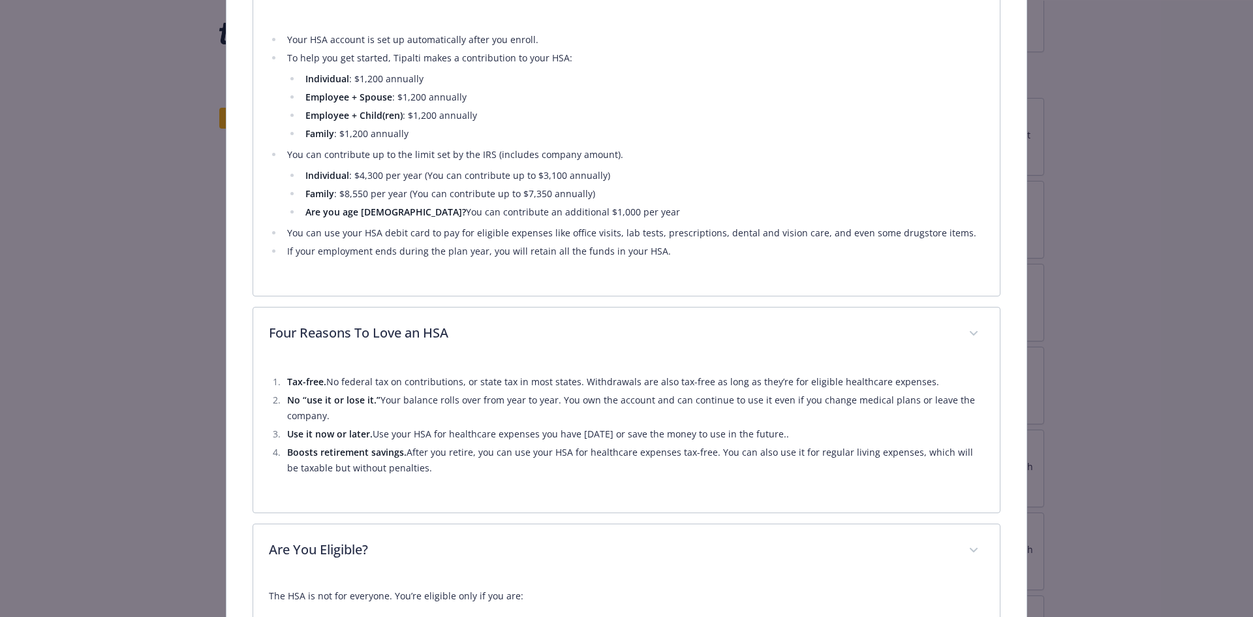
scroll to position [513, 0]
